Goal: Information Seeking & Learning: Check status

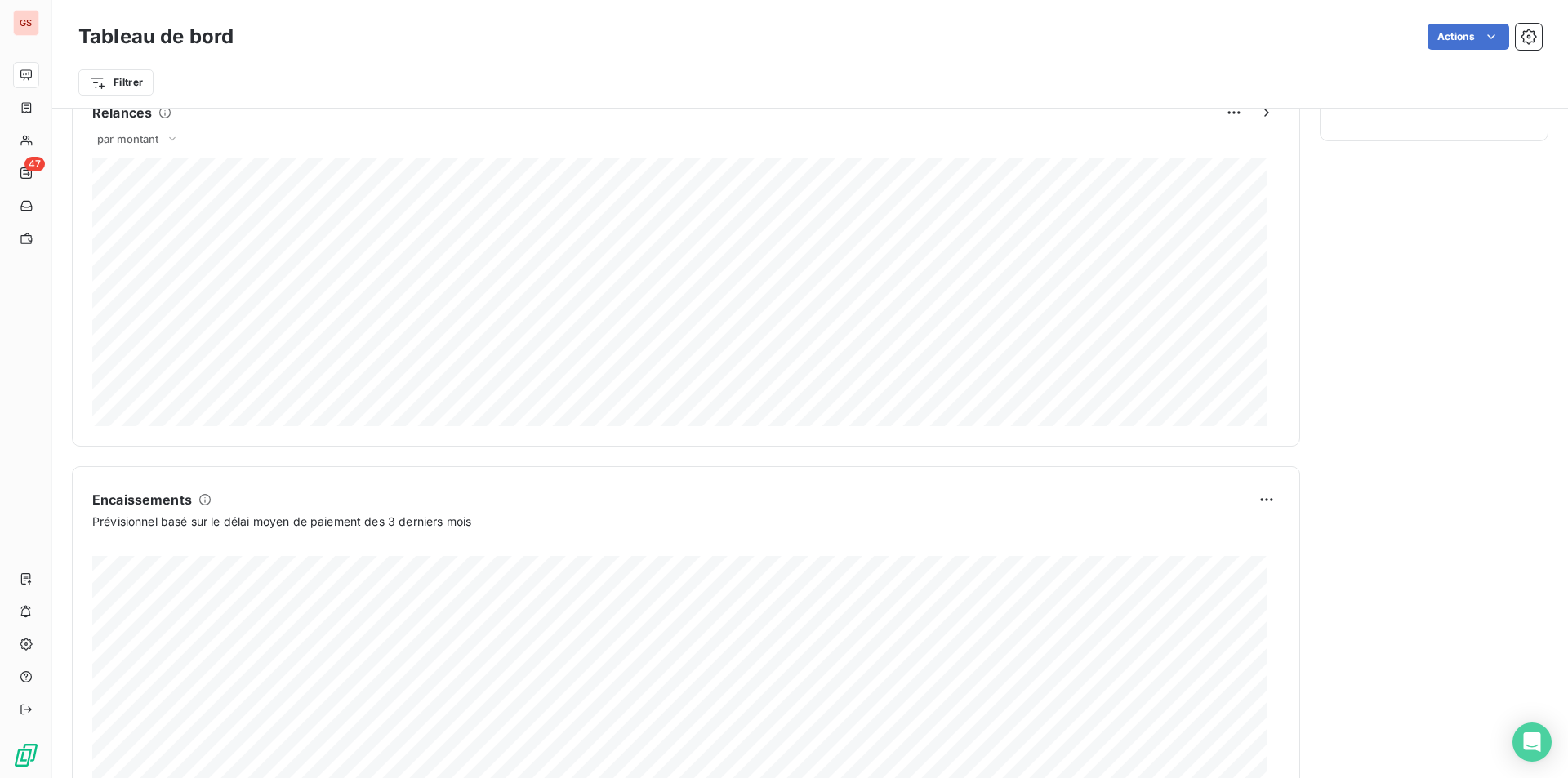
scroll to position [813, 0]
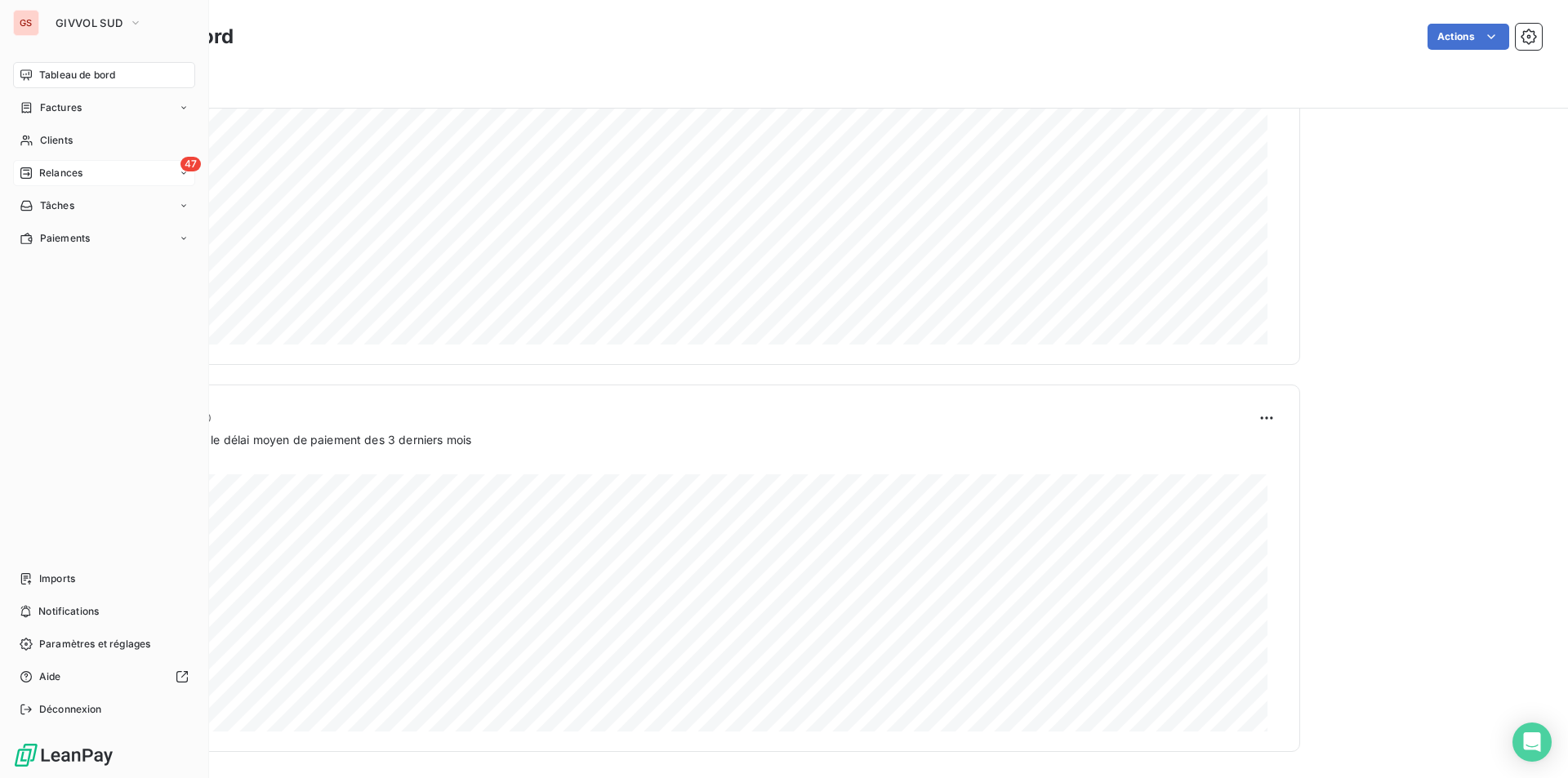
click at [72, 167] on span "Relances" at bounding box center [61, 174] width 43 height 15
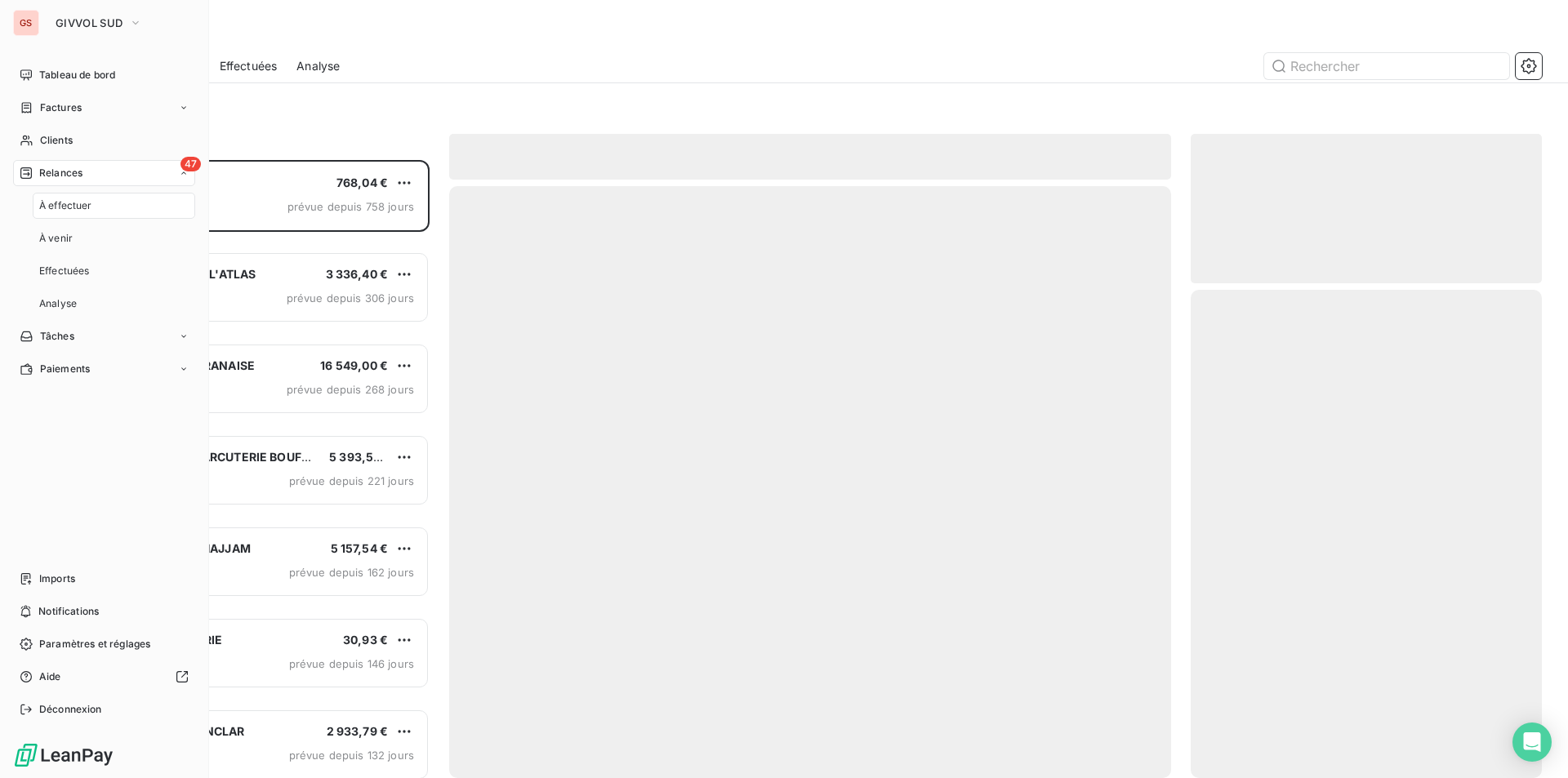
scroll to position [606, 339]
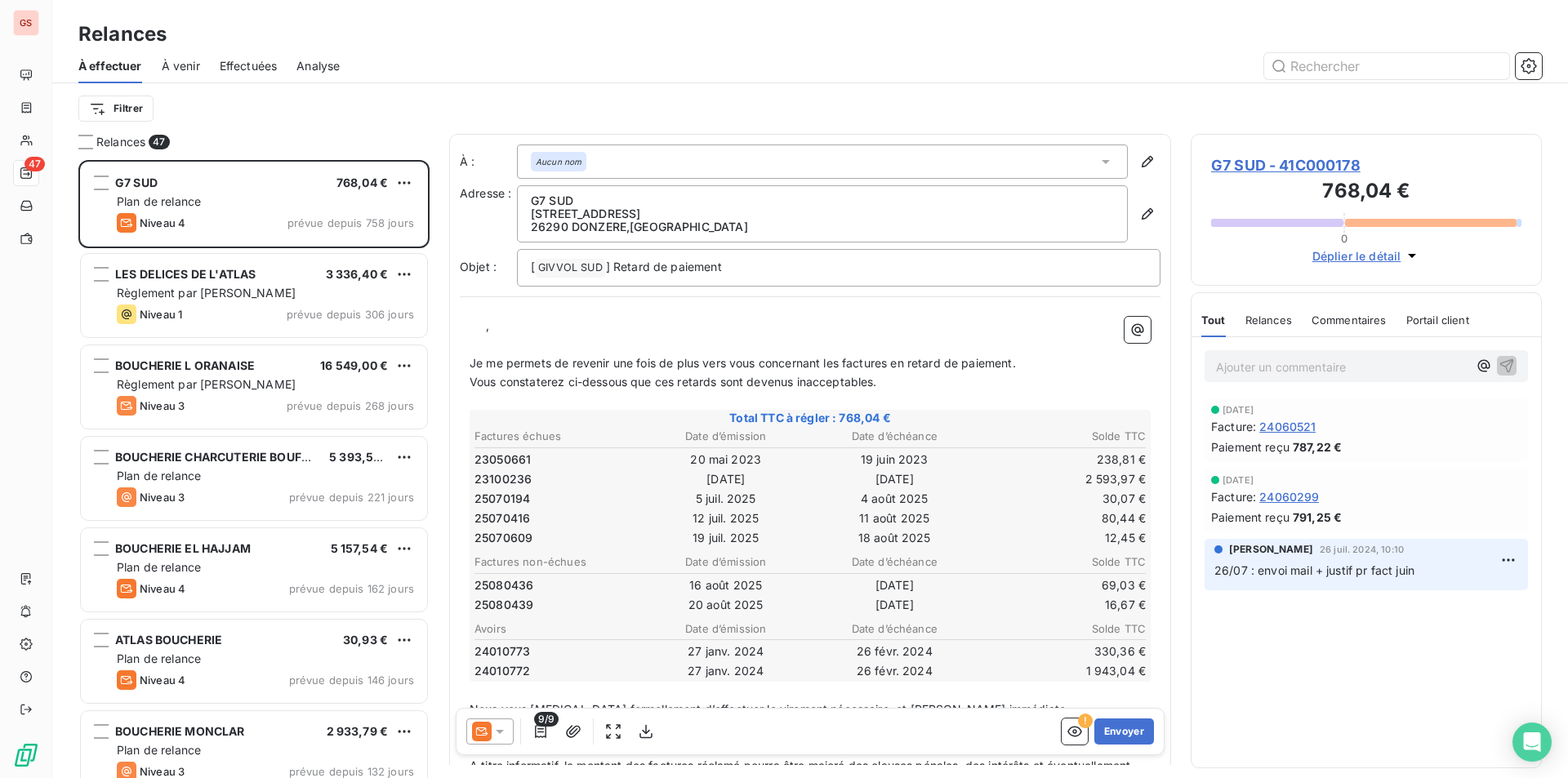
click at [170, 65] on span "À venir" at bounding box center [180, 66] width 38 height 17
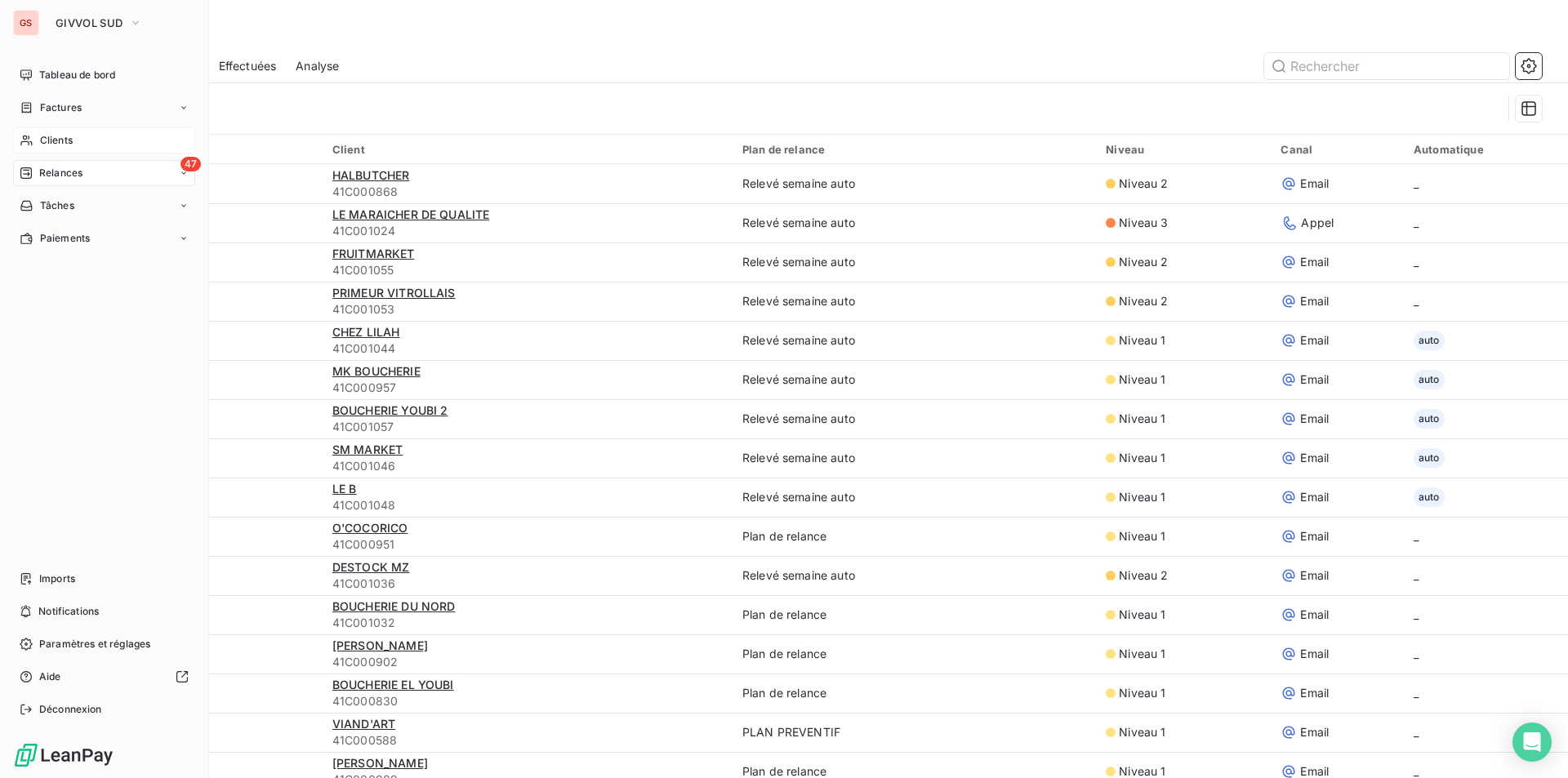
drag, startPoint x: 74, startPoint y: 135, endPoint x: 78, endPoint y: 143, distance: 8.9
click at [74, 135] on div "Clients" at bounding box center [104, 141] width 182 height 26
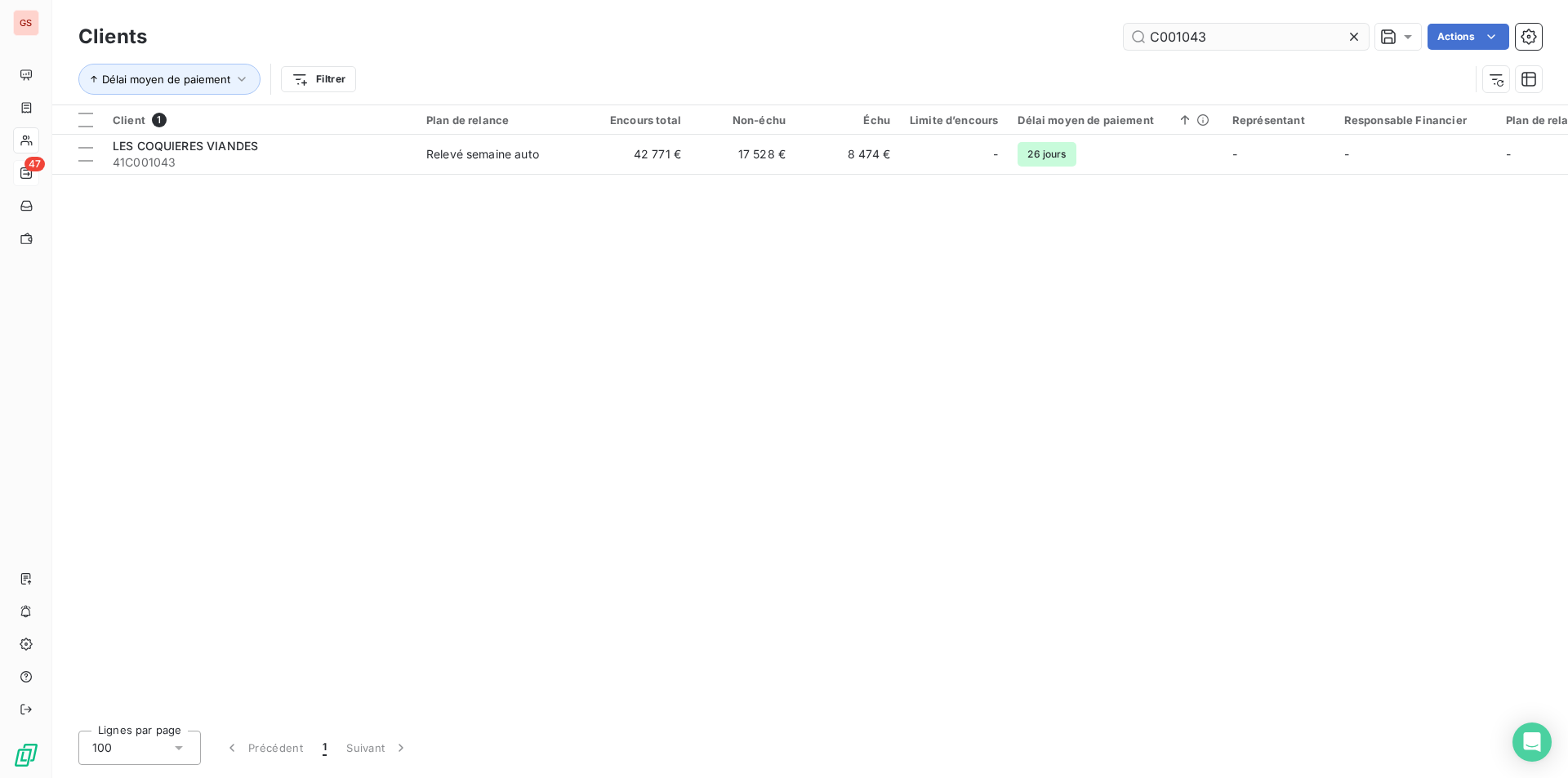
click at [1203, 43] on input "C001043" at bounding box center [1246, 36] width 245 height 26
drag, startPoint x: 1192, startPoint y: 41, endPoint x: 1426, endPoint y: 79, distance: 237.1
click at [1426, 79] on div "Clients C001043 Actions Délai moyen de paiement Filtrer" at bounding box center [810, 62] width 1464 height 85
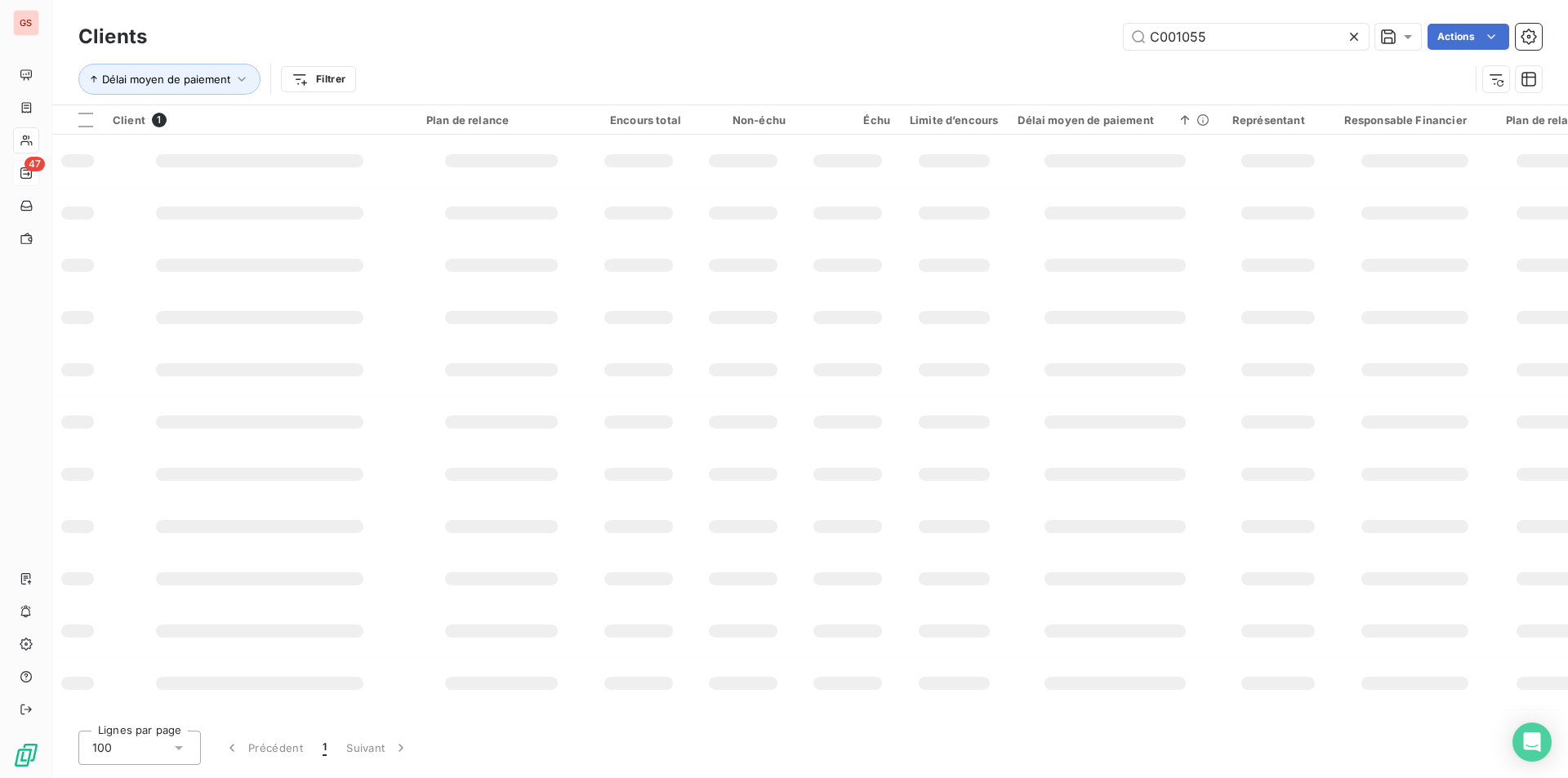
type input "C001055"
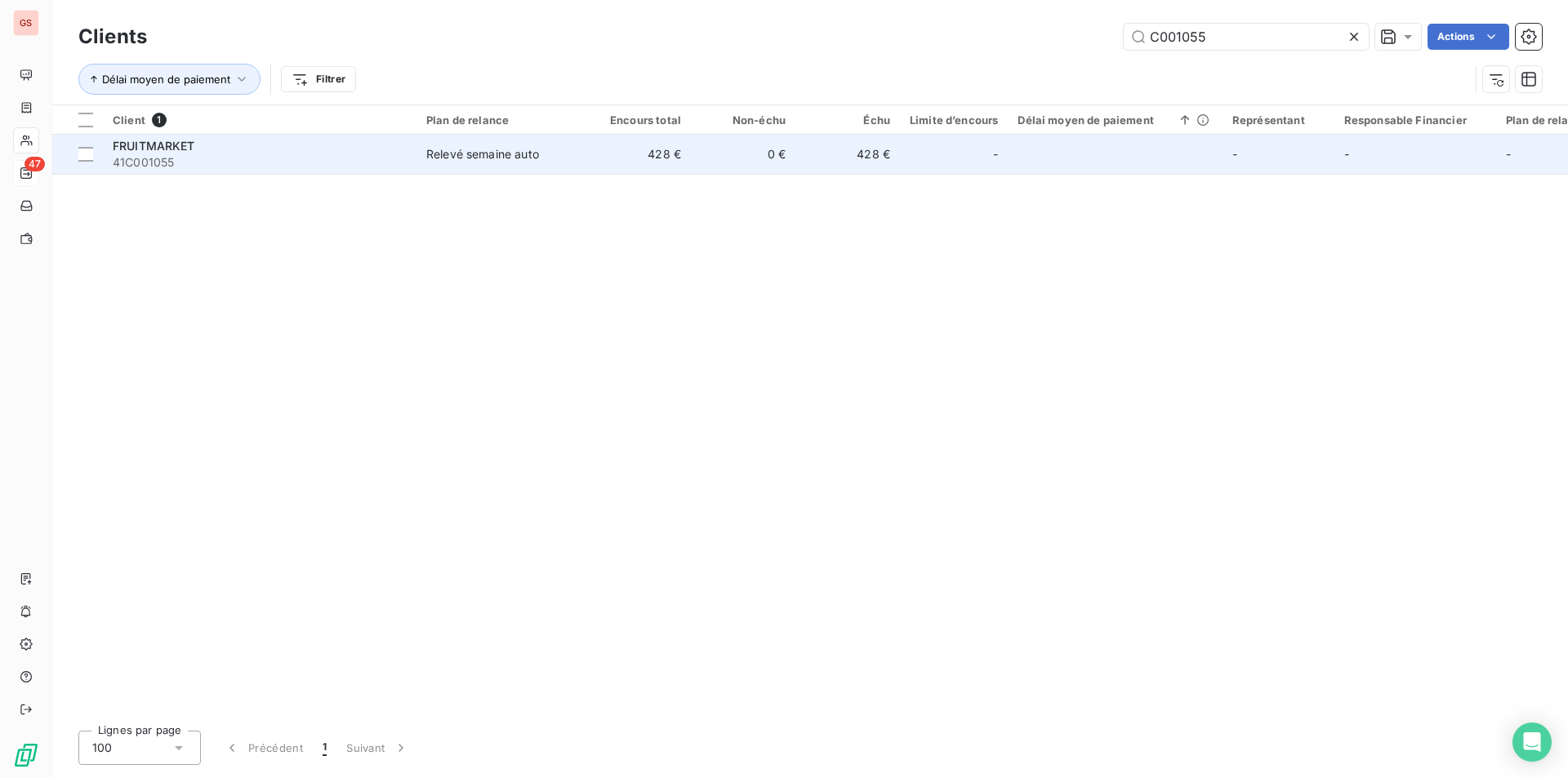
click at [355, 166] on span "41C001055" at bounding box center [259, 162] width 294 height 17
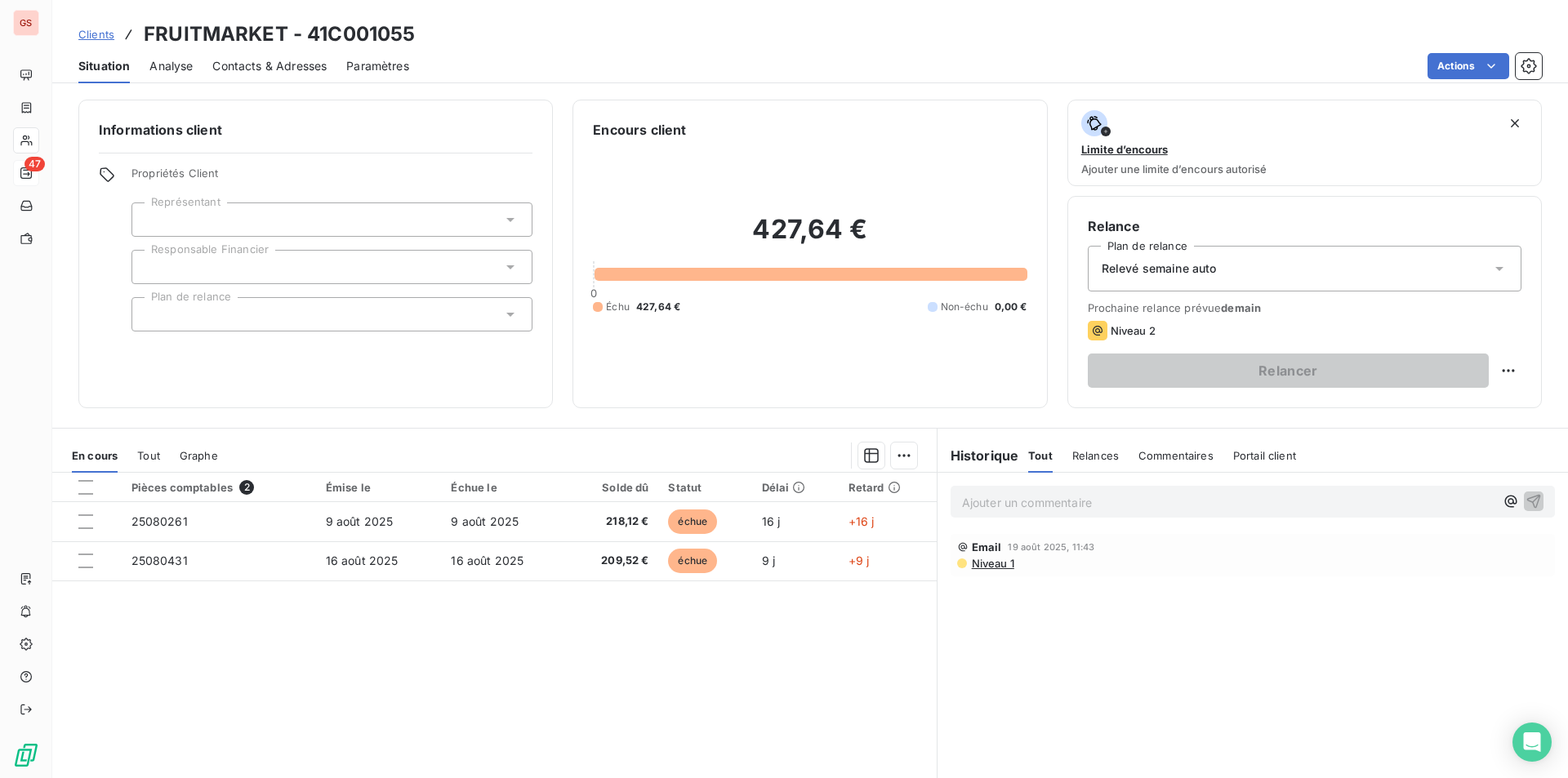
click at [285, 75] on div "Contacts & Adresses" at bounding box center [270, 66] width 115 height 35
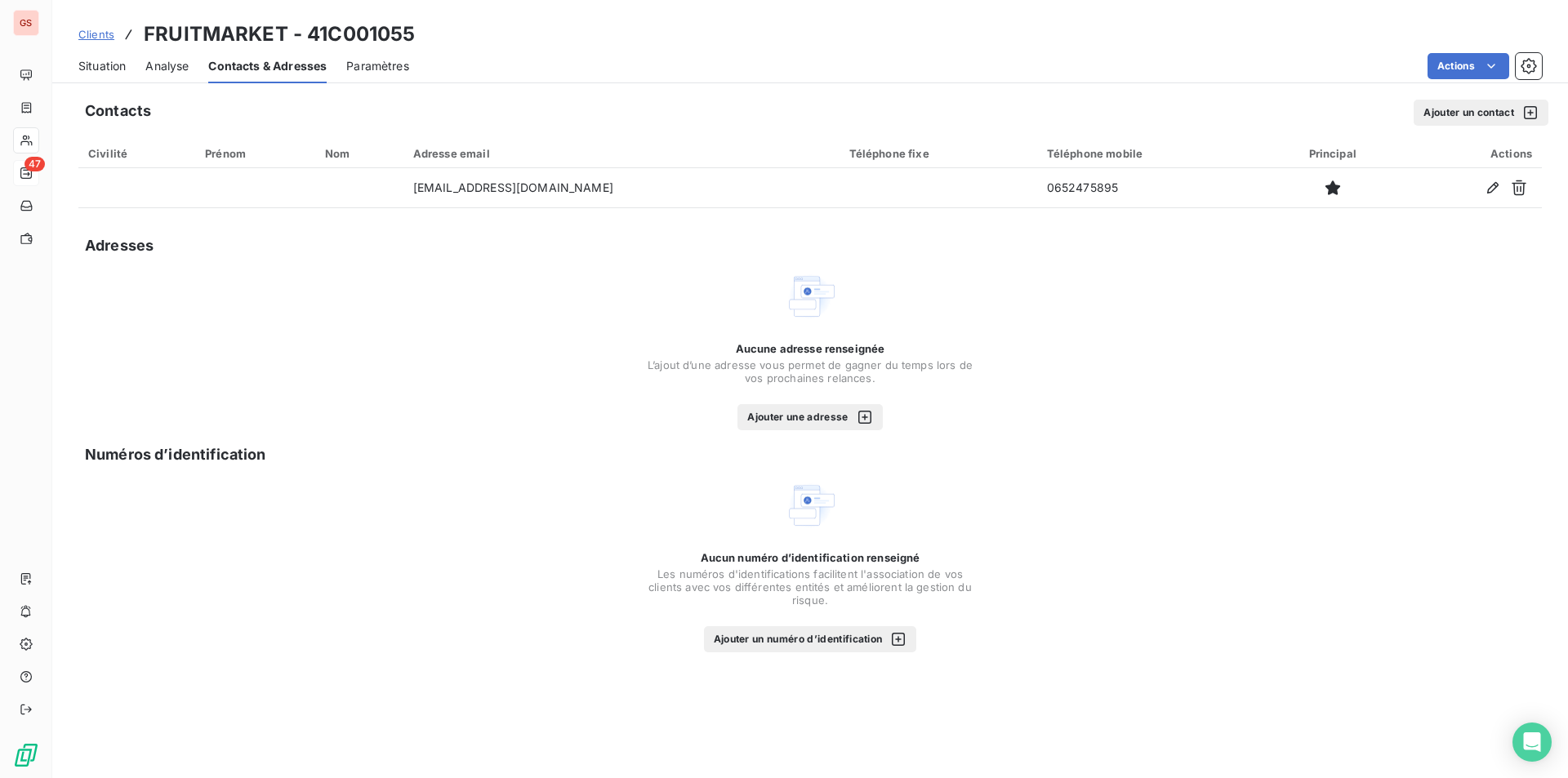
click at [86, 66] on span "Situation" at bounding box center [102, 66] width 48 height 17
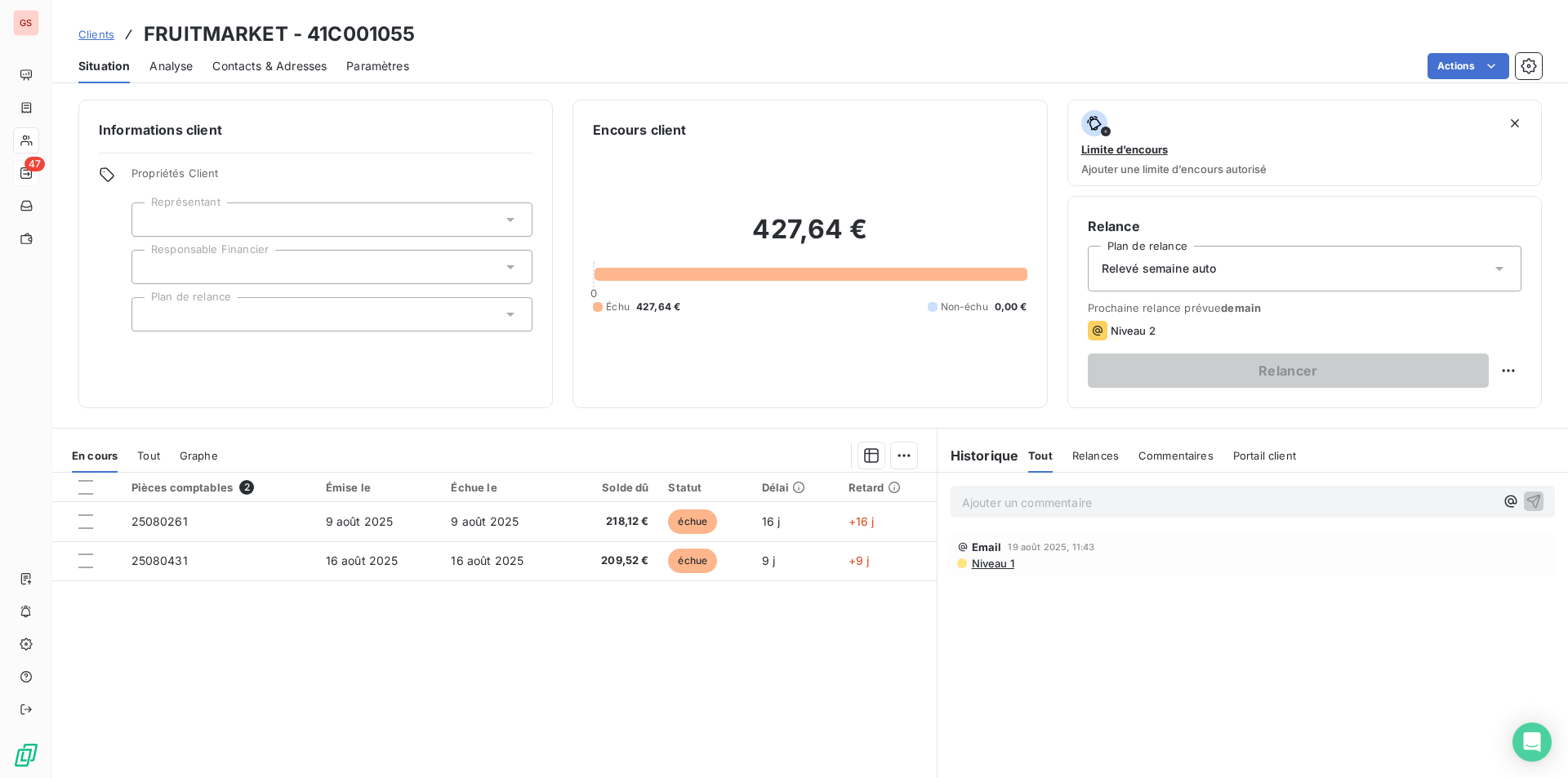
click at [256, 219] on div at bounding box center [332, 219] width 401 height 35
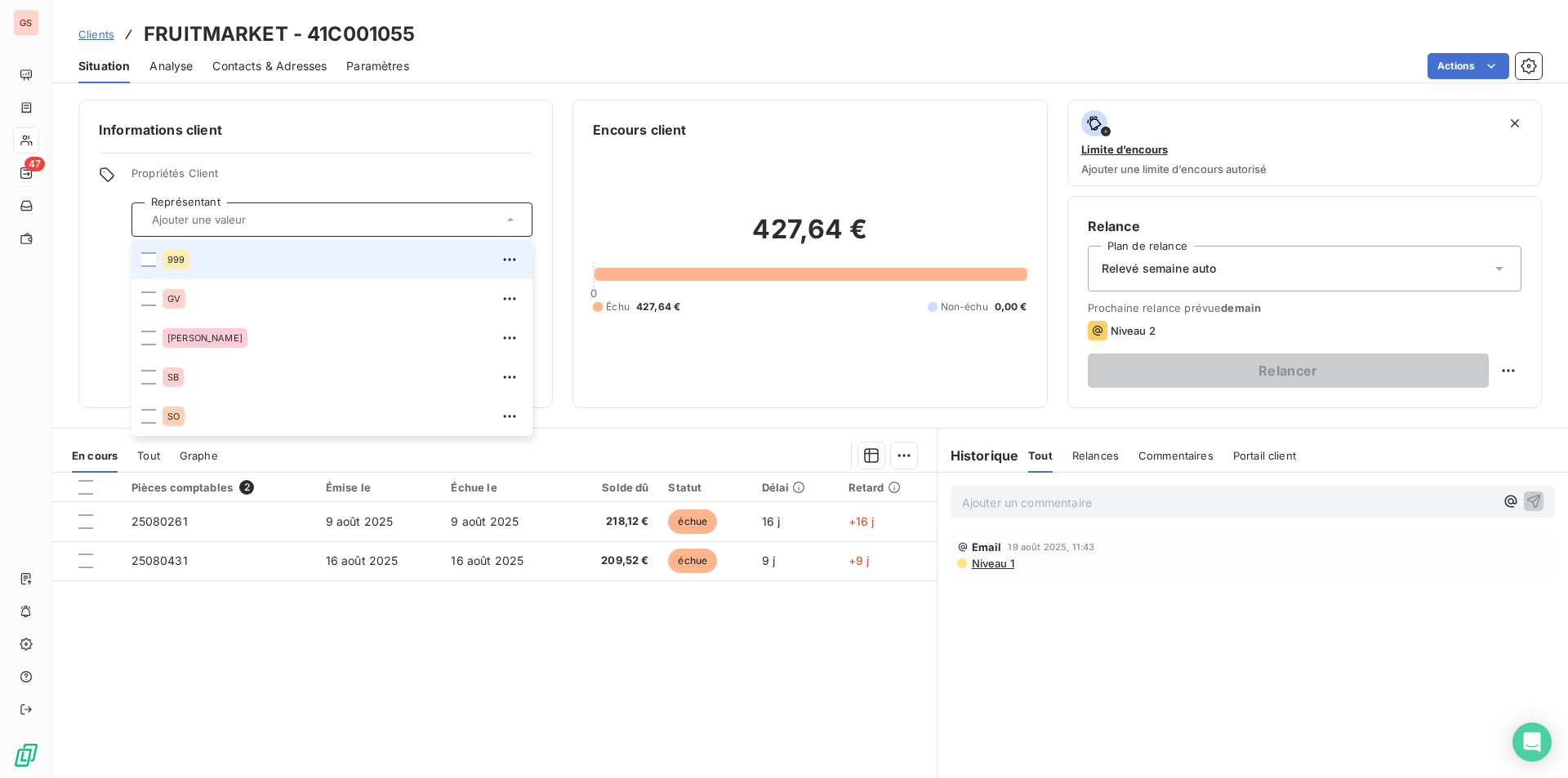
click at [219, 261] on div "999" at bounding box center [342, 259] width 360 height 26
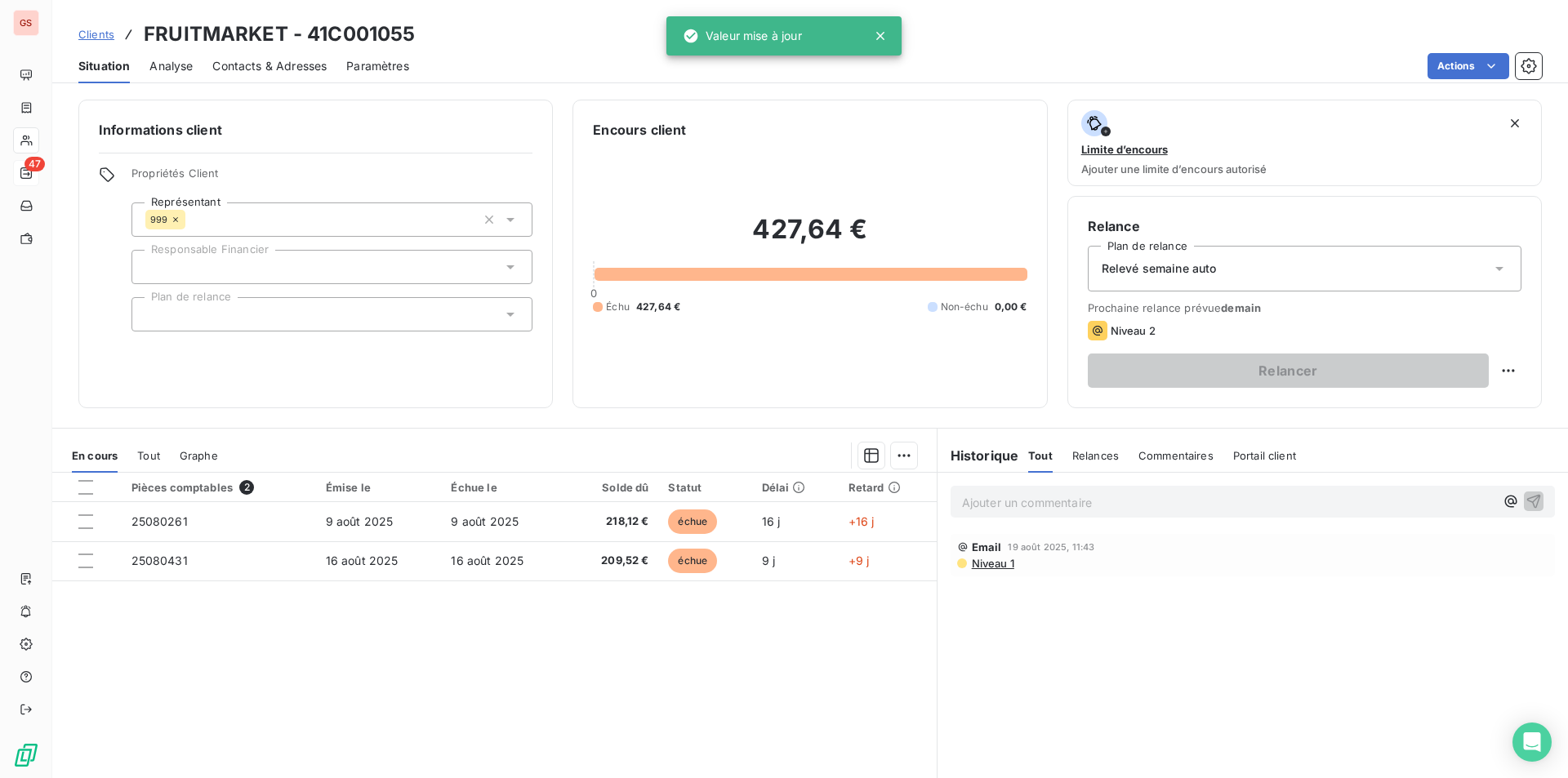
click at [404, 166] on div "Informations client Propriétés Client Représentant 999 Responsable Financier Pl…" at bounding box center [315, 254] width 475 height 309
click at [284, 253] on div at bounding box center [332, 267] width 401 height 35
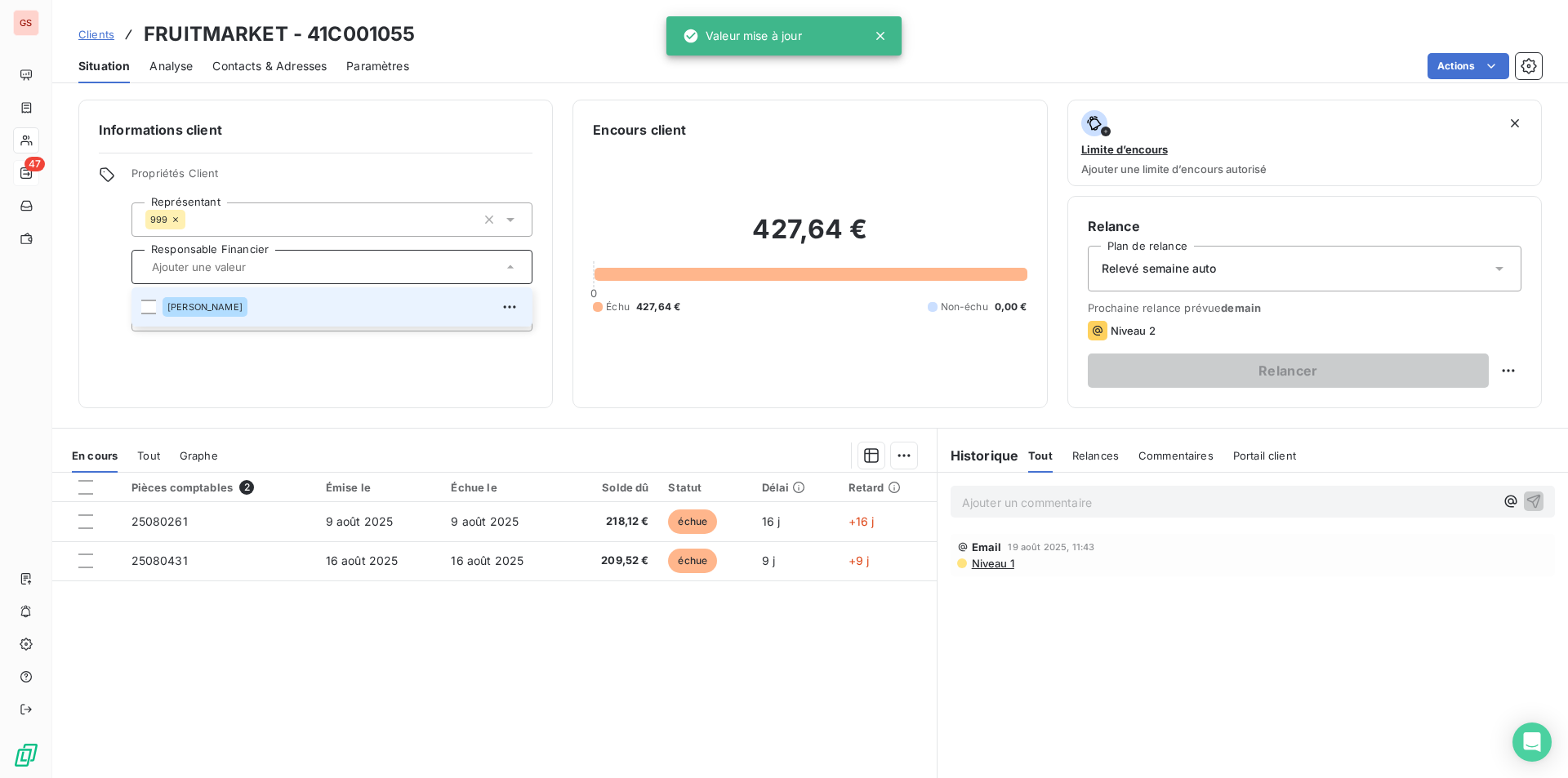
click at [242, 310] on span "[PERSON_NAME]" at bounding box center [204, 307] width 76 height 10
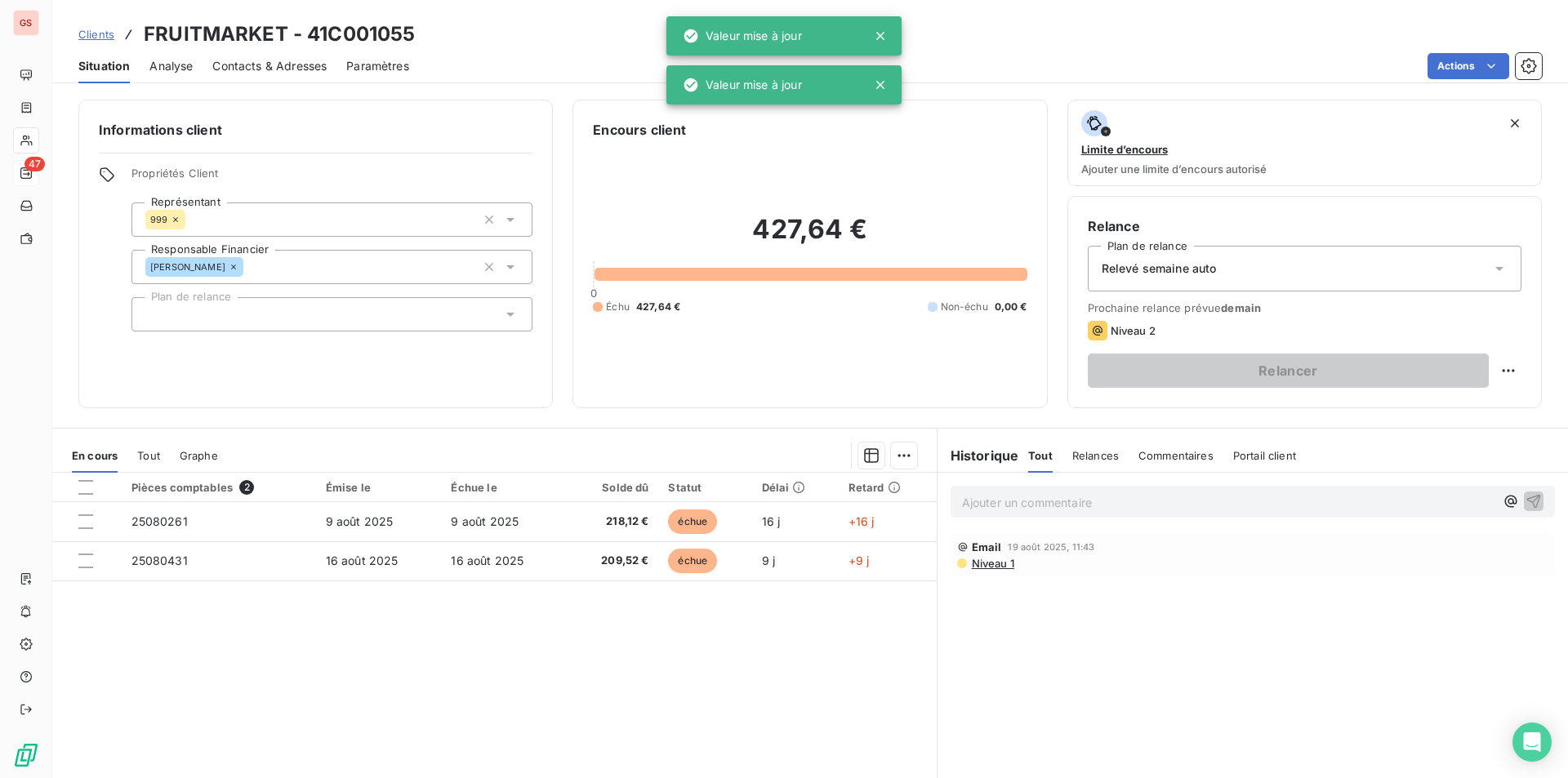
click at [340, 141] on div "Informations client Propriétés Client Représentant 999 Responsable Financier [P…" at bounding box center [315, 254] width 475 height 309
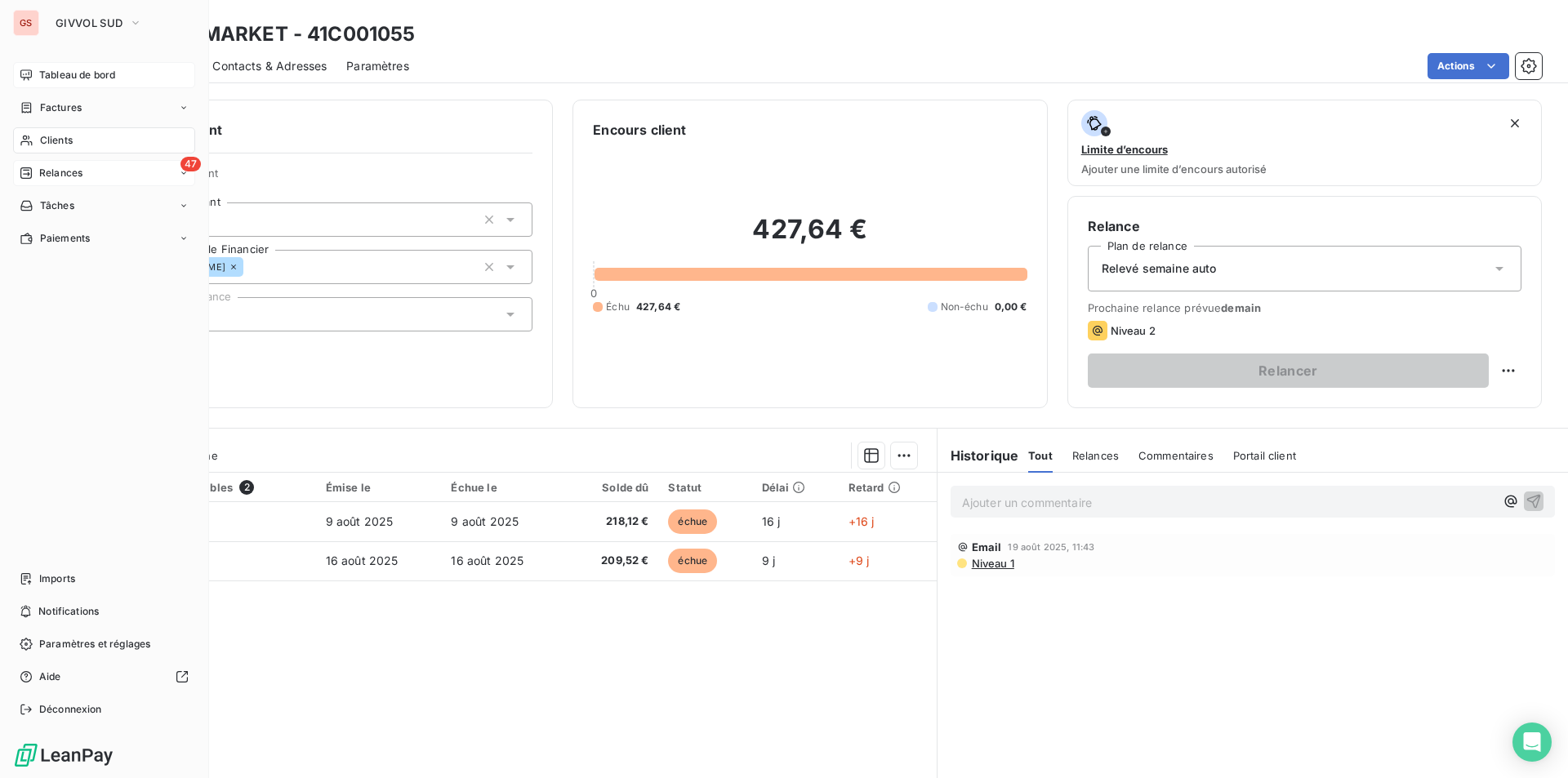
click at [43, 70] on span "Tableau de bord" at bounding box center [76, 76] width 76 height 15
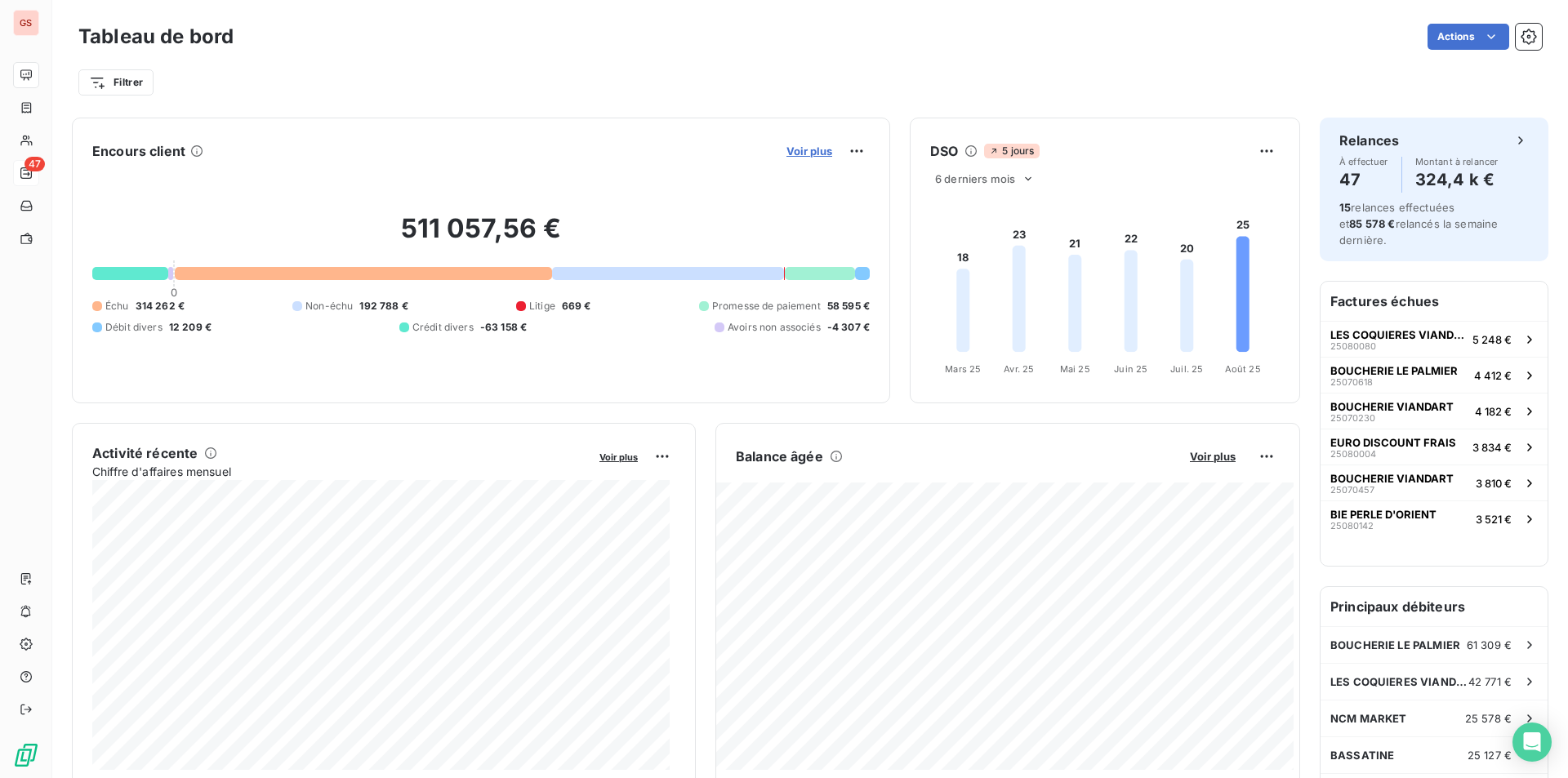
click at [811, 152] on span "Voir plus" at bounding box center [809, 151] width 46 height 13
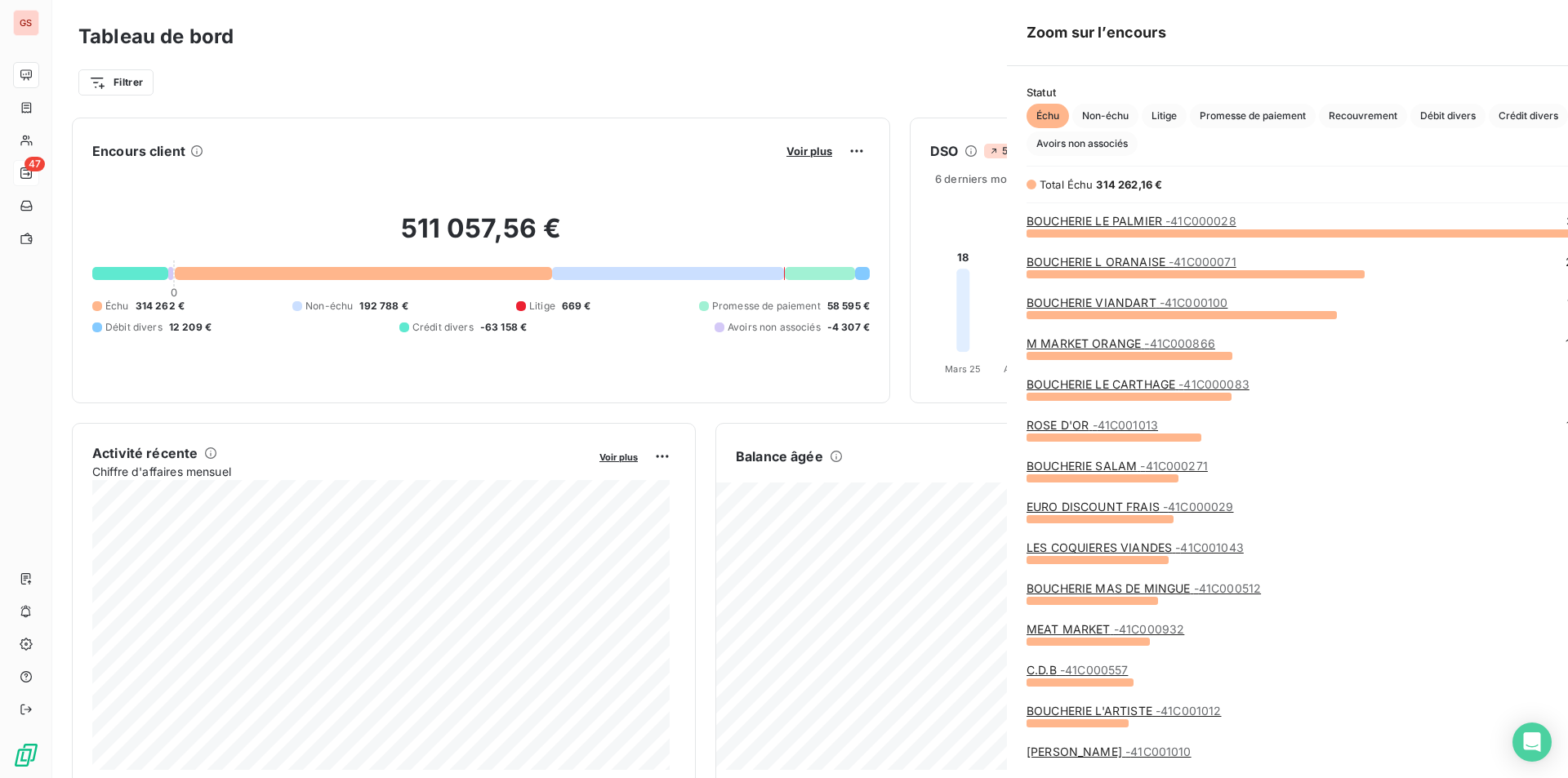
scroll to position [534, 615]
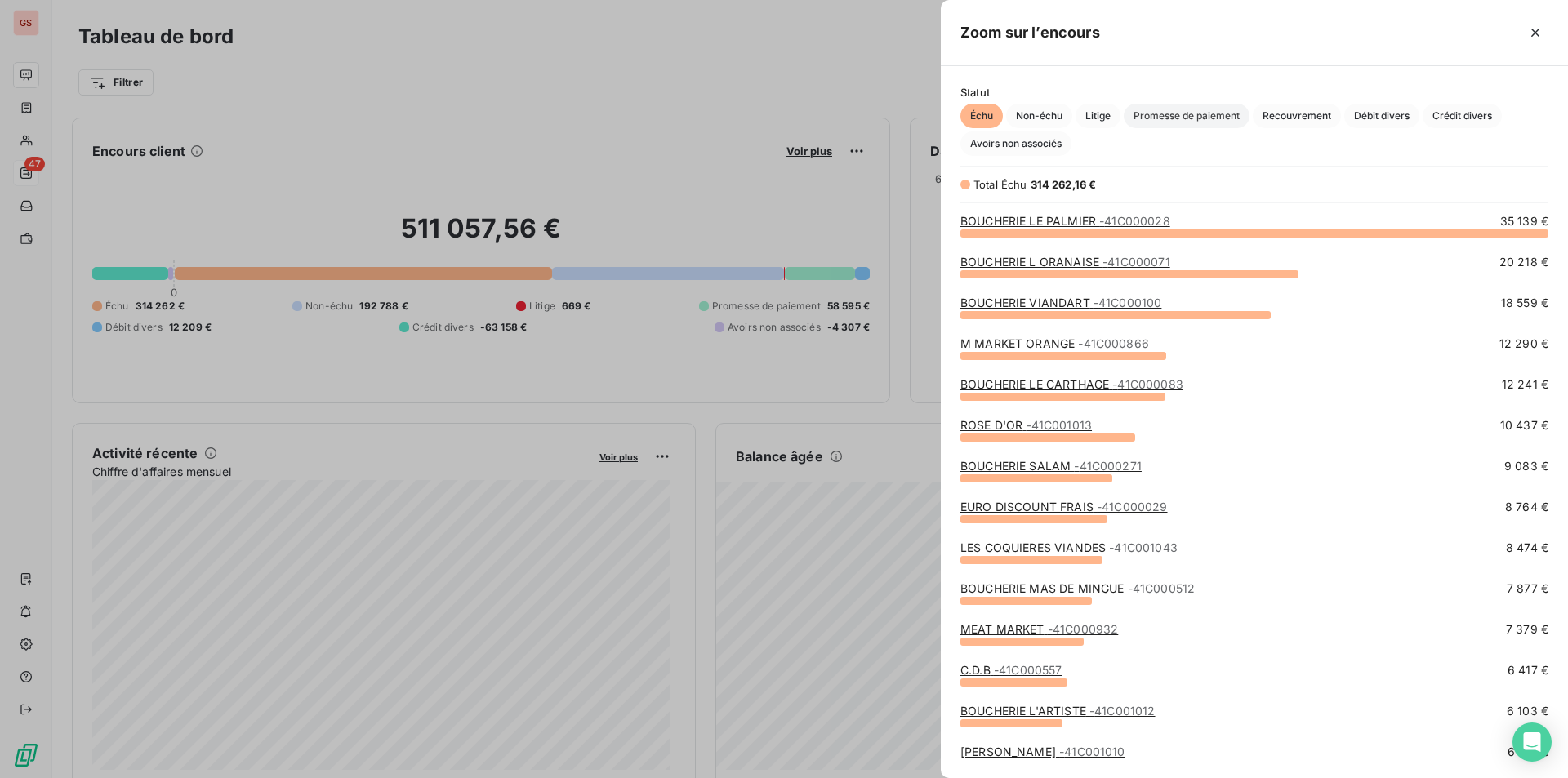
click at [1204, 120] on span "Promesse de paiement" at bounding box center [1186, 116] width 126 height 24
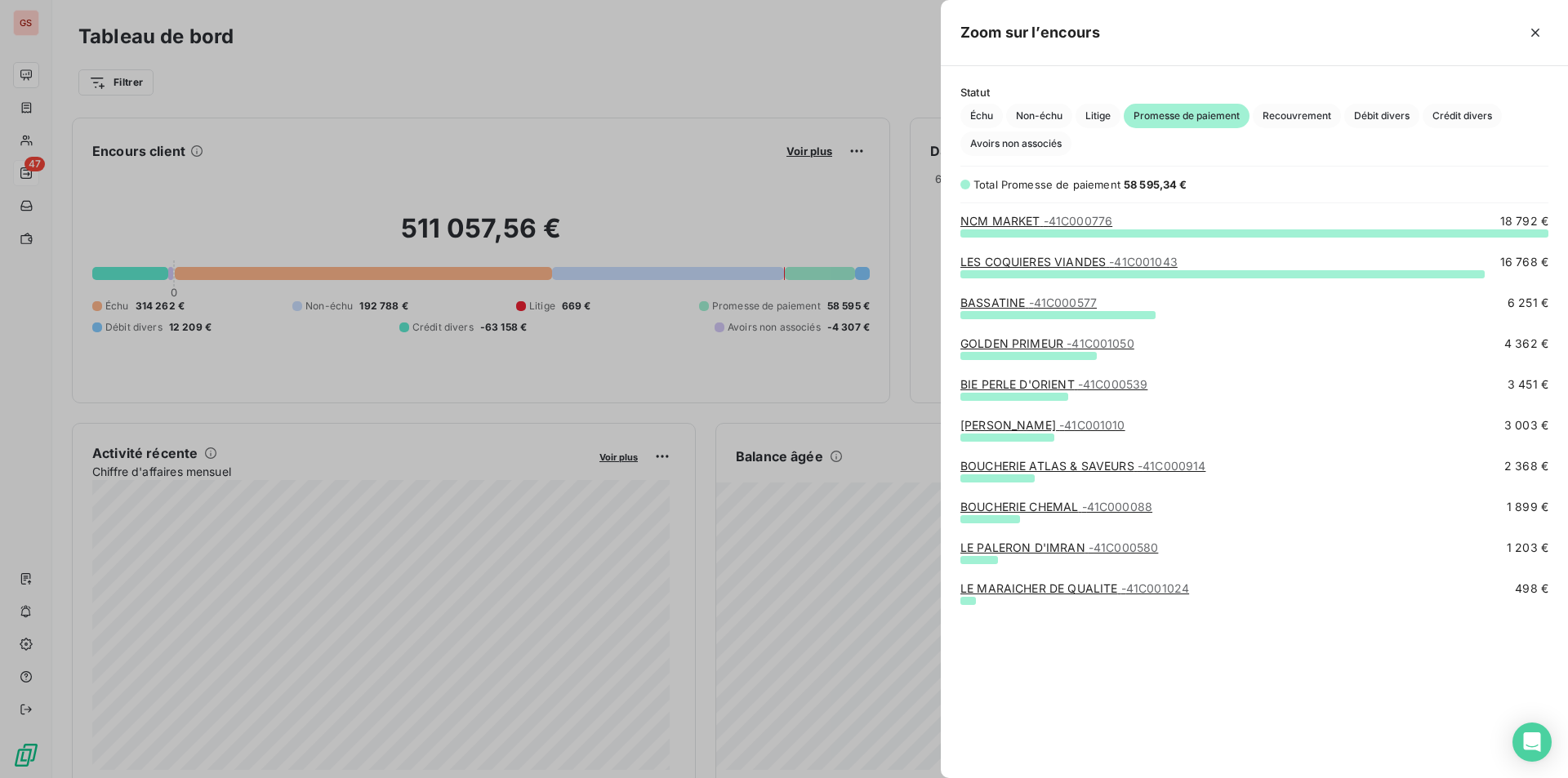
click at [645, 178] on div at bounding box center [784, 389] width 1568 height 778
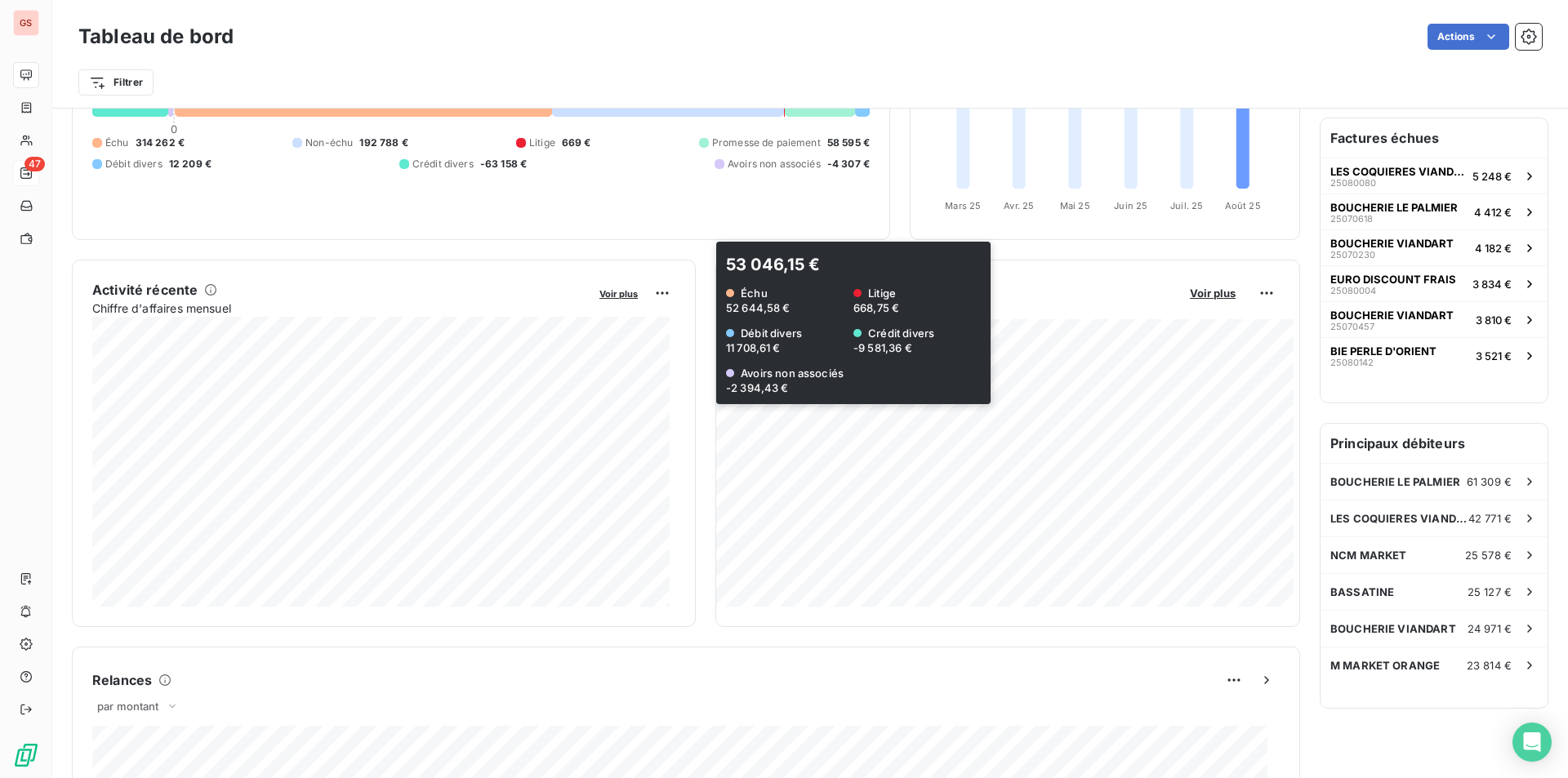
scroll to position [246, 0]
